Goal: Answer question/provide support

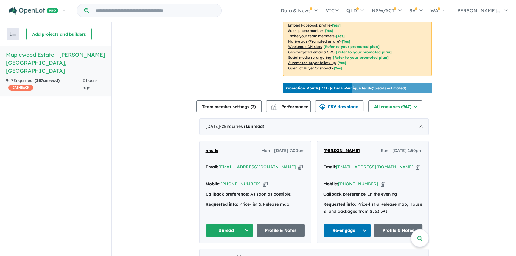
scroll to position [307, 0]
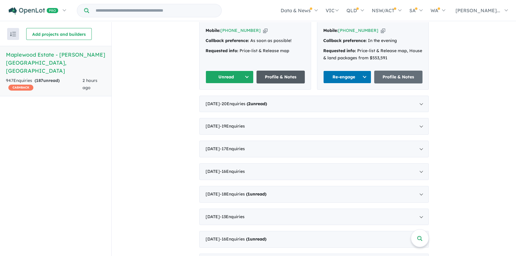
click at [266, 72] on link "Profile & Notes" at bounding box center [280, 77] width 48 height 13
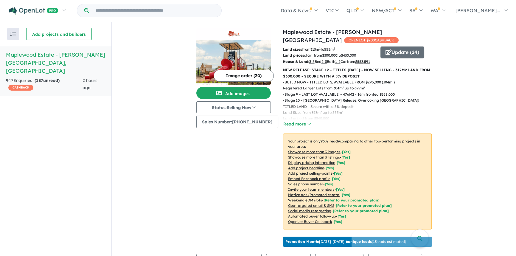
scroll to position [153, 0]
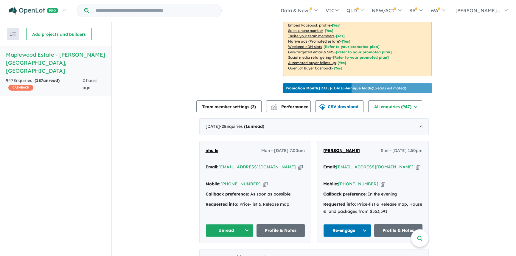
click at [381, 181] on icon "button" at bounding box center [383, 184] width 4 height 6
drag, startPoint x: 322, startPoint y: 201, endPoint x: 374, endPoint y: 208, distance: 52.7
click at [389, 208] on div "Requested info: Price-list & Release map, House & land packages from $553,591" at bounding box center [372, 208] width 99 height 14
copy div "Requested info: Price-list & Release map, House & land packages from $553,591"
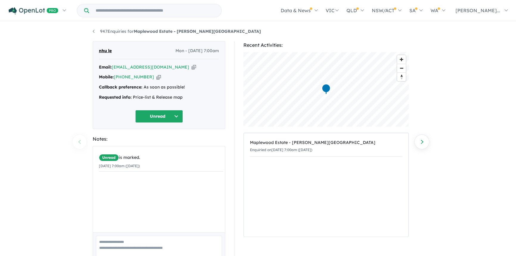
click at [149, 115] on button "Unread" at bounding box center [159, 116] width 48 height 13
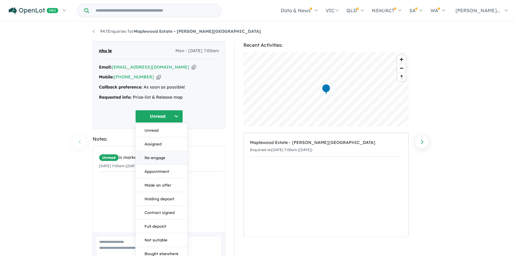
click at [155, 155] on button "Re-engage" at bounding box center [161, 158] width 52 height 14
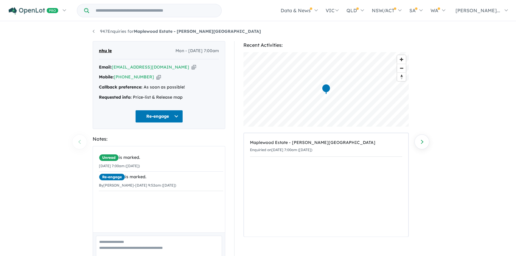
click at [116, 240] on textarea at bounding box center [159, 248] width 126 height 25
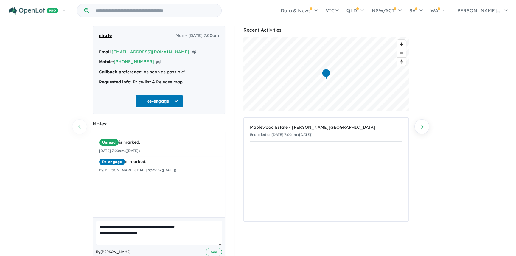
scroll to position [30, 0]
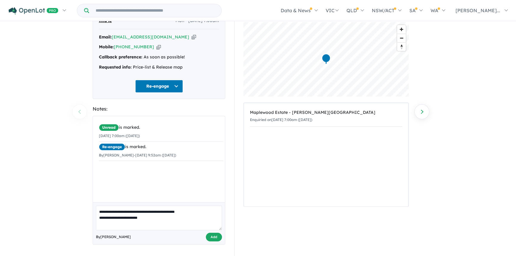
type textarea "**********"
click at [220, 235] on button "Add" at bounding box center [214, 237] width 16 height 9
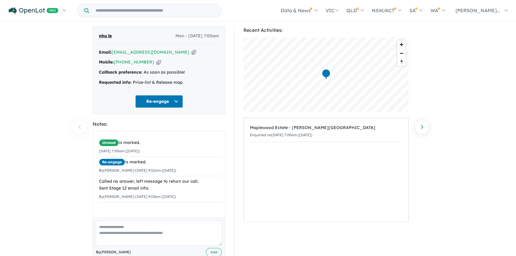
scroll to position [0, 0]
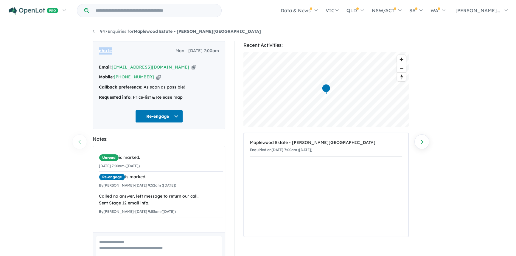
drag, startPoint x: 122, startPoint y: 51, endPoint x: 98, endPoint y: 51, distance: 24.1
click at [98, 51] on div "nhu le Mon - [DATE] 7:00am Email: [EMAIL_ADDRESS][DOMAIN_NAME] Copied! Mobile: …" at bounding box center [159, 85] width 133 height 88
copy span "nhu le"
click at [191, 68] on icon "button" at bounding box center [193, 67] width 4 height 6
copy span "nhu le"
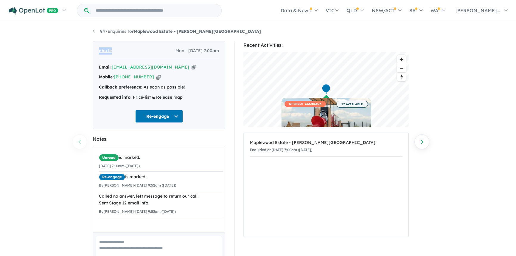
click at [156, 77] on icon "button" at bounding box center [158, 77] width 4 height 6
copy span "nhu le"
drag, startPoint x: 99, startPoint y: 96, endPoint x: 189, endPoint y: 97, distance: 89.9
click at [189, 97] on div "Requested info: Price-list & Release map" at bounding box center [159, 97] width 120 height 7
copy div "Requested info: Price-list & Release map"
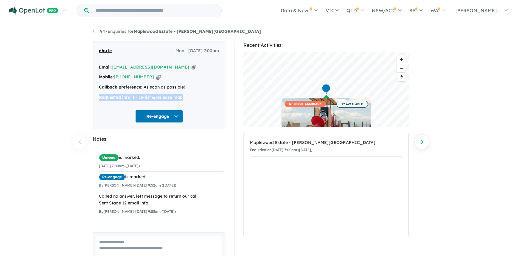
click at [191, 68] on icon "button" at bounding box center [193, 67] width 4 height 6
copy div "Requested info: Price-list & Release map"
